Goal: Task Accomplishment & Management: Complete application form

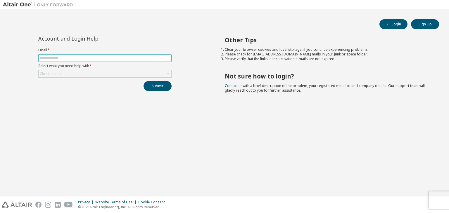
click at [105, 58] on input "text" at bounding box center [105, 58] width 130 height 5
type input "**********"
click at [97, 77] on div "Click to select" at bounding box center [105, 73] width 133 height 7
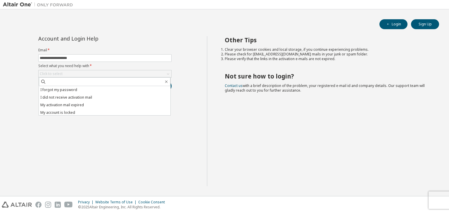
click at [173, 41] on div "**********" at bounding box center [105, 63] width 140 height 55
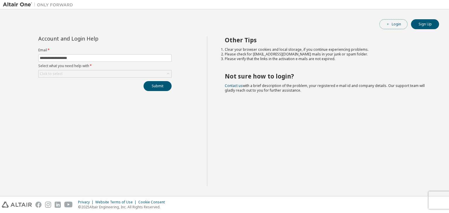
click at [391, 24] on button "Login" at bounding box center [394, 24] width 28 height 10
click at [113, 57] on input "text" at bounding box center [105, 58] width 130 height 5
type input "**********"
click at [137, 74] on div "Click to select" at bounding box center [105, 73] width 133 height 7
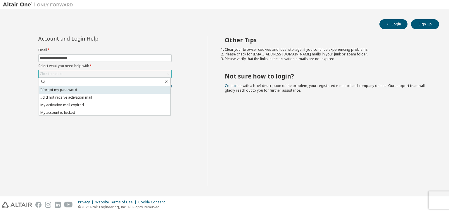
click at [116, 90] on li "I forgot my password" at bounding box center [105, 90] width 132 height 8
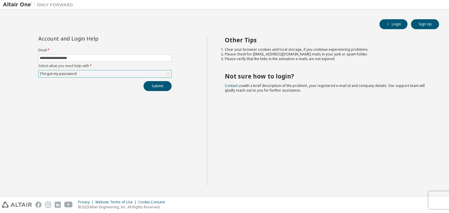
click at [130, 73] on div "I forgot my password" at bounding box center [105, 73] width 133 height 7
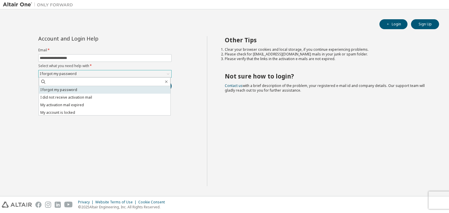
click at [118, 89] on li "I forgot my password" at bounding box center [105, 90] width 132 height 8
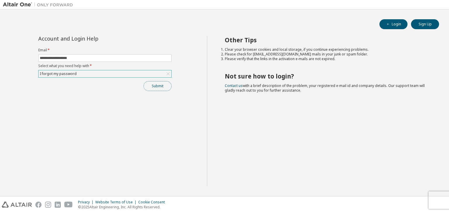
click at [159, 88] on button "Submit" at bounding box center [158, 86] width 28 height 10
click at [165, 87] on button "Submit" at bounding box center [158, 86] width 28 height 10
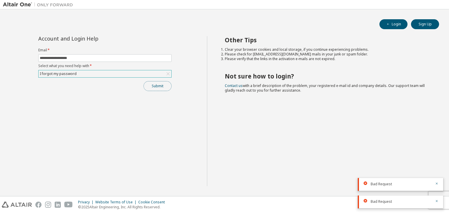
click at [161, 86] on button "Submit" at bounding box center [158, 86] width 28 height 10
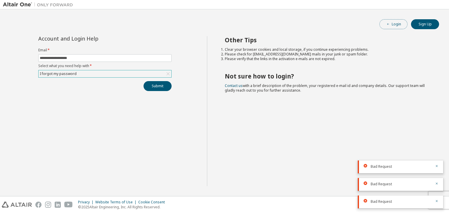
click at [394, 24] on button "Login" at bounding box center [394, 24] width 28 height 10
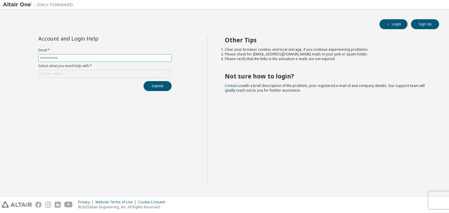
click at [82, 56] on input "text" at bounding box center [105, 58] width 130 height 5
click at [114, 59] on input "text" at bounding box center [105, 58] width 130 height 5
type input "**********"
click at [137, 75] on div "Click to select" at bounding box center [105, 73] width 133 height 7
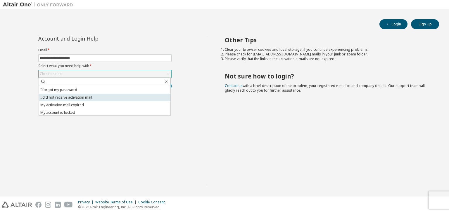
click at [85, 94] on li "I did not receive activation mail" at bounding box center [105, 98] width 132 height 8
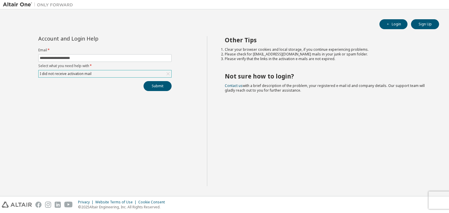
drag, startPoint x: 108, startPoint y: 77, endPoint x: 97, endPoint y: 73, distance: 11.4
click at [97, 73] on div "I did not receive activation mail" at bounding box center [104, 74] width 133 height 8
click at [97, 75] on div "I did not receive activation mail" at bounding box center [105, 73] width 133 height 7
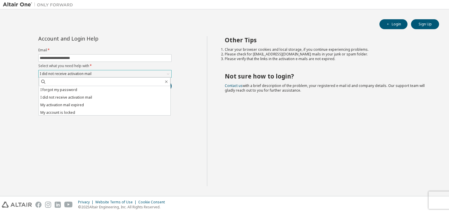
click at [97, 75] on div "I did not receive activation mail" at bounding box center [105, 73] width 133 height 7
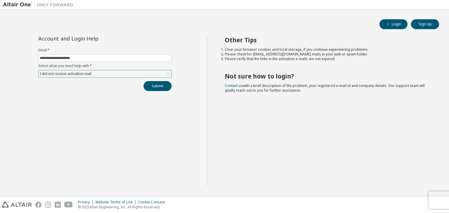
click at [97, 75] on div "I did not receive activation mail" at bounding box center [105, 73] width 133 height 7
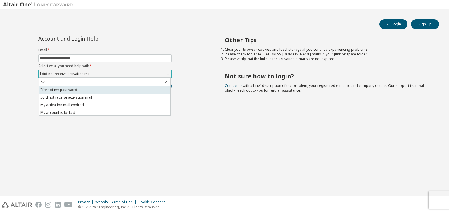
click at [89, 90] on li "I forgot my password" at bounding box center [105, 90] width 132 height 8
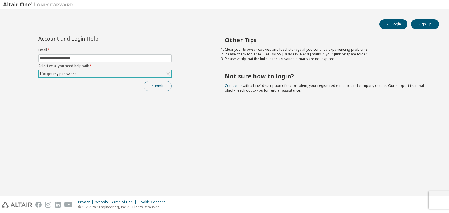
click at [159, 85] on button "Submit" at bounding box center [158, 86] width 28 height 10
click at [437, 203] on icon "button" at bounding box center [437, 202] width 4 height 4
click at [396, 27] on button "Login" at bounding box center [394, 24] width 28 height 10
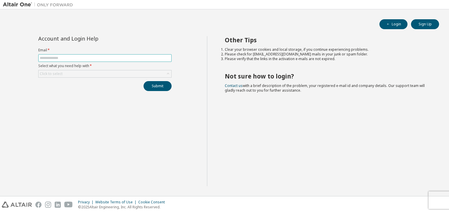
click at [108, 59] on input "text" at bounding box center [105, 58] width 130 height 5
type input "**********"
click at [98, 70] on div "Click to select" at bounding box center [104, 74] width 133 height 8
click at [93, 76] on div "Click to select" at bounding box center [105, 73] width 133 height 7
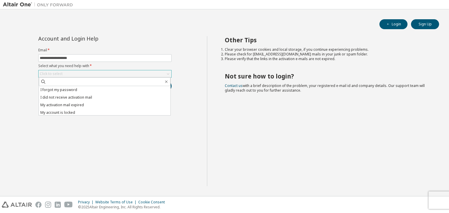
scroll to position [16, 0]
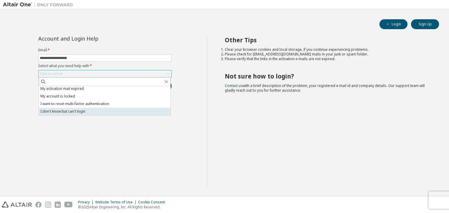
click at [82, 110] on li "I don't know but can't login" at bounding box center [105, 112] width 132 height 8
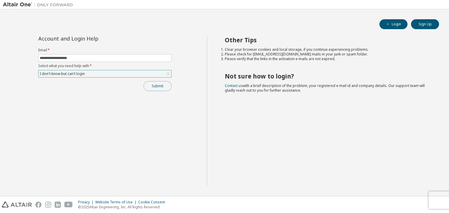
click at [155, 85] on button "Submit" at bounding box center [158, 86] width 28 height 10
click at [22, 5] on img at bounding box center [39, 5] width 73 height 6
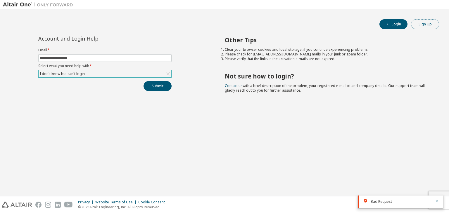
click at [432, 20] on button "Sign Up" at bounding box center [425, 24] width 28 height 10
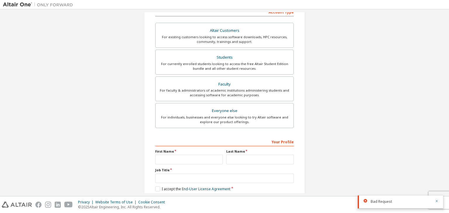
scroll to position [98, 0]
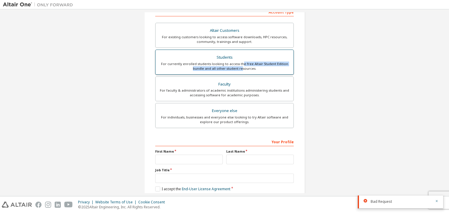
click at [241, 66] on div "For currently enrolled students looking to access the free Altair Student Editi…" at bounding box center [224, 66] width 131 height 9
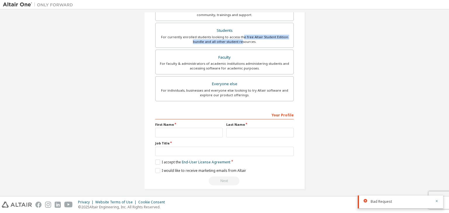
scroll to position [127, 0]
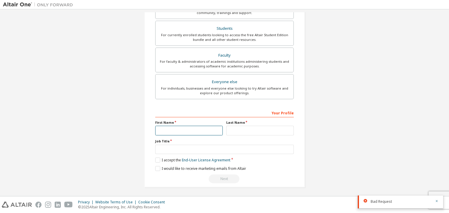
click at [170, 127] on input "text" at bounding box center [189, 131] width 68 height 10
click at [137, 132] on div "Create an Altair One Account For Free Trials, Licenses, Downloads, Learning & D…" at bounding box center [224, 40] width 175 height 310
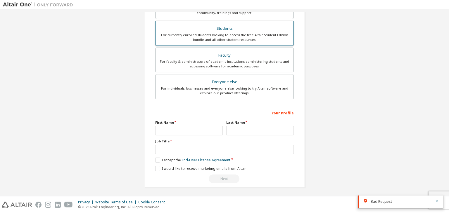
click at [235, 36] on div "For currently enrolled students looking to access the free Altair Student Editi…" at bounding box center [224, 37] width 131 height 9
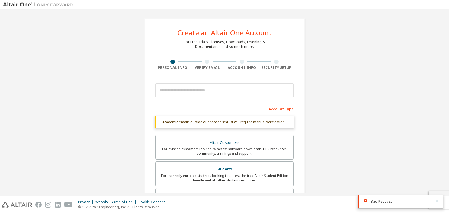
scroll to position [0, 0]
